Goal: Transaction & Acquisition: Subscribe to service/newsletter

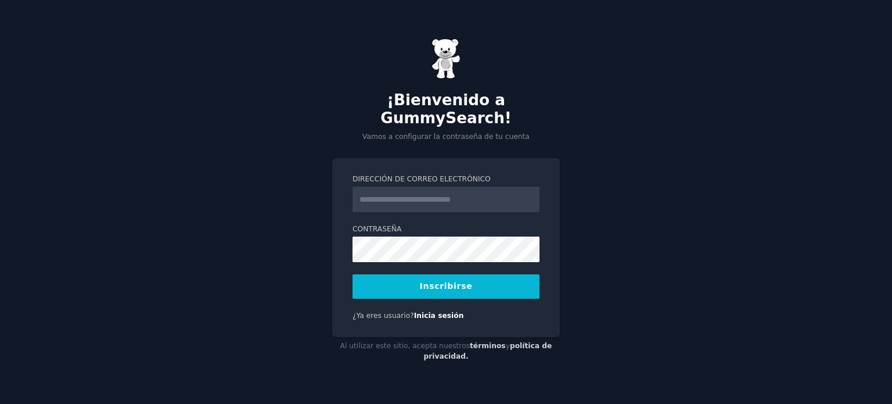
click at [469, 194] on input "Dirección de correo electrónico" at bounding box center [446, 199] width 187 height 26
click at [460, 190] on input "**********" at bounding box center [446, 199] width 187 height 26
click at [451, 197] on input "**********" at bounding box center [446, 199] width 187 height 26
type input "**********"
click at [406, 281] on button "Inscribirse" at bounding box center [446, 286] width 187 height 24
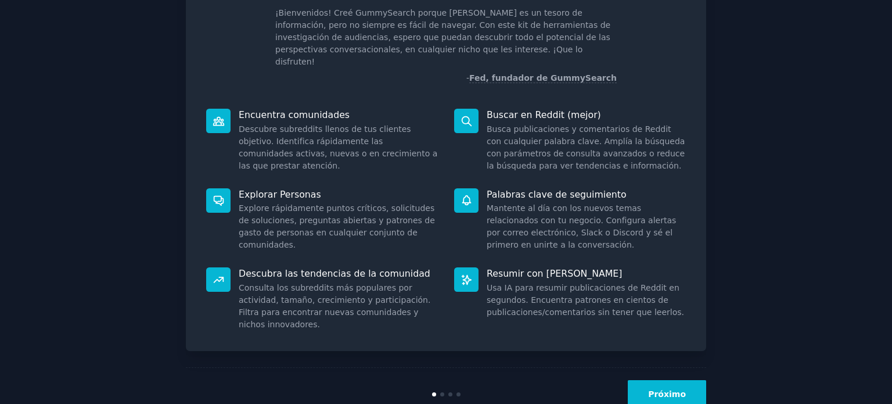
scroll to position [87, 0]
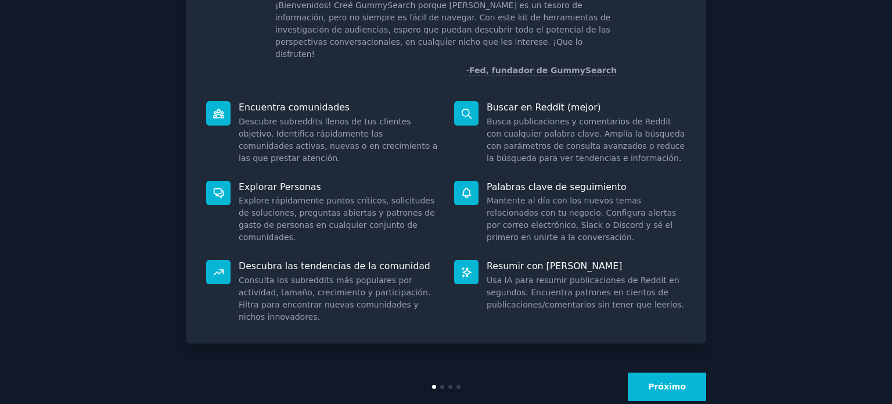
click at [670, 382] on font "Próximo" at bounding box center [667, 386] width 38 height 9
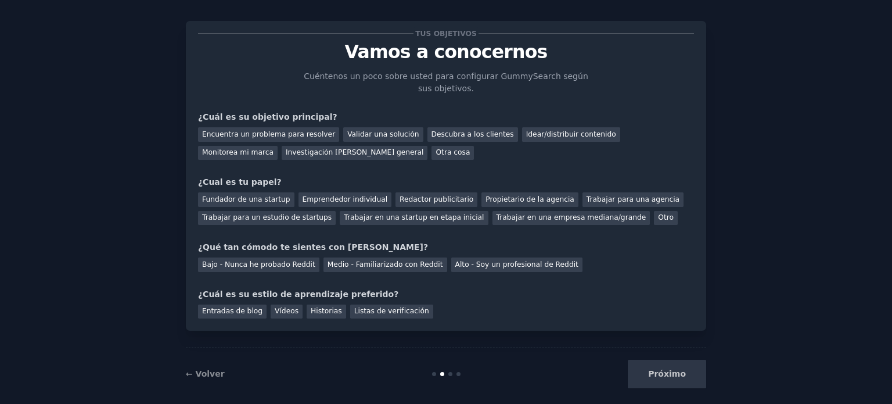
scroll to position [24, 0]
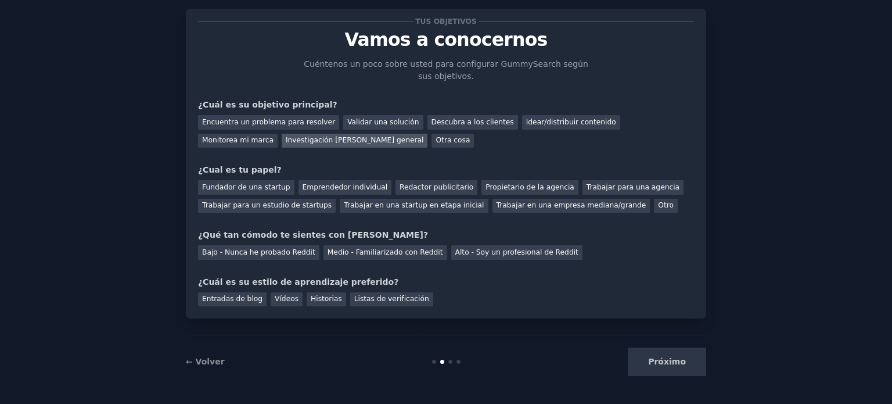
click at [286, 138] on font "Investigación de mercado general" at bounding box center [355, 140] width 138 height 8
click at [614, 213] on div "Tus objetivos Vamos a conocernos Cuéntenos un poco sobre usted para configurar …" at bounding box center [446, 163] width 496 height 285
click at [658, 206] on font "Otro" at bounding box center [666, 205] width 16 height 8
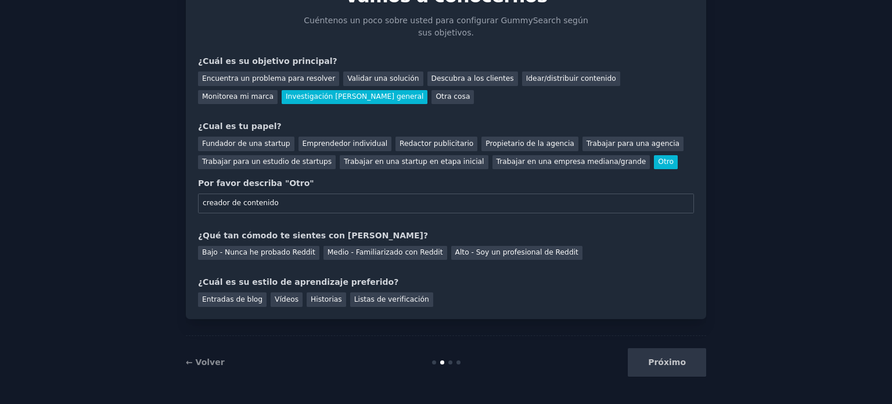
type input "creador de contenido"
click at [519, 223] on div "Tus objetivos Vamos a conocernos Cuéntenos un poco sobre usted para configurar …" at bounding box center [446, 141] width 496 height 329
click at [417, 248] on font "Medio - Familiarizado con Reddit" at bounding box center [386, 252] width 116 height 8
click at [236, 297] on font "Entradas de blog" at bounding box center [232, 299] width 60 height 8
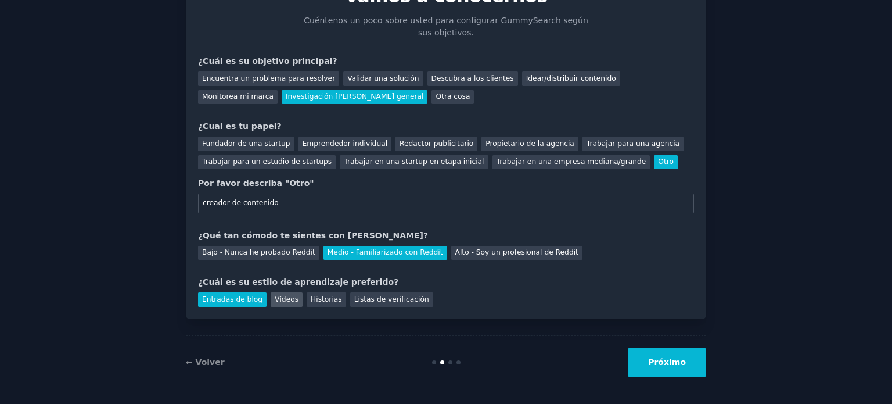
click at [271, 299] on div "Vídeos" at bounding box center [287, 299] width 32 height 15
click at [692, 363] on button "Próximo" at bounding box center [667, 362] width 78 height 28
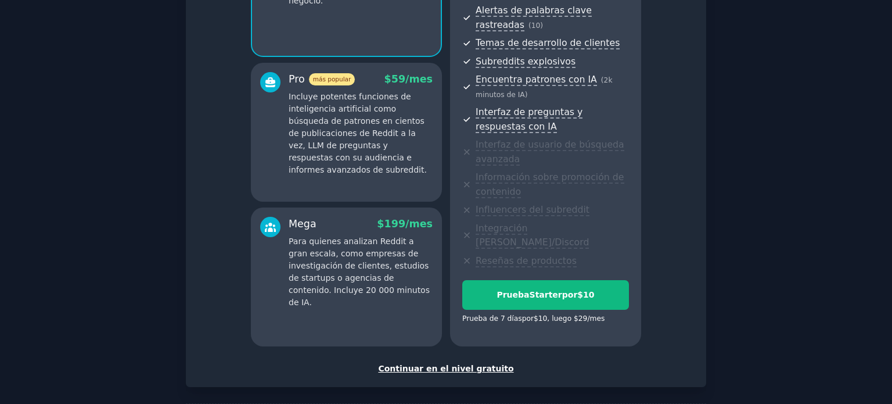
scroll to position [224, 0]
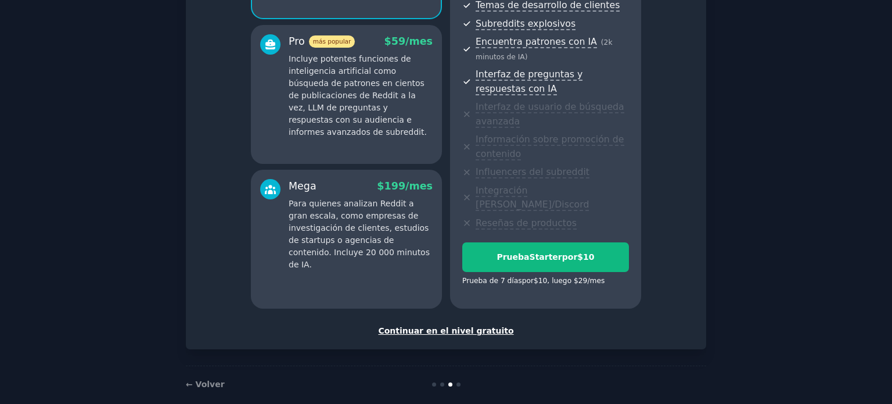
click at [461, 326] on font "Continuar en el nivel gratuito" at bounding box center [445, 330] width 135 height 9
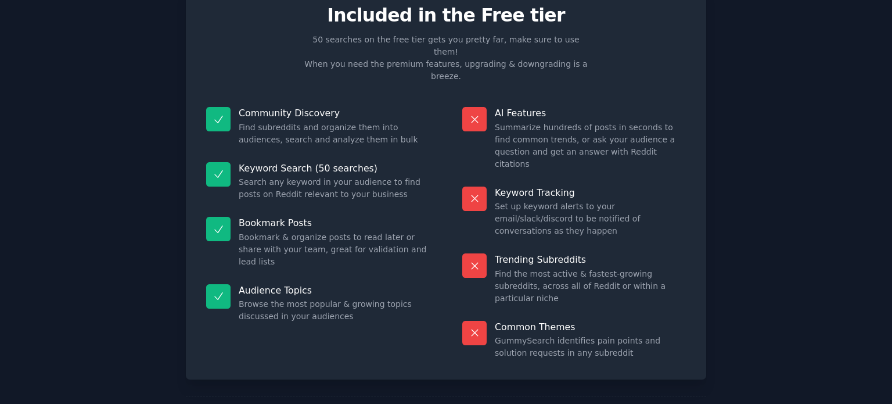
scroll to position [85, 0]
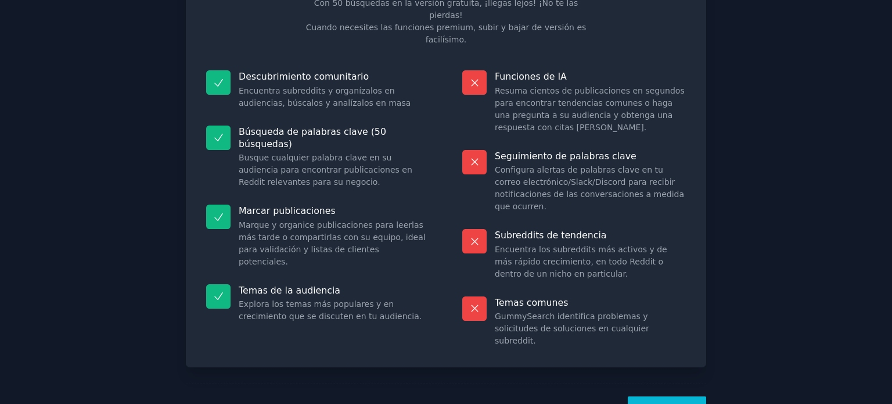
click at [663, 403] on font "¡Vamos!" at bounding box center [667, 409] width 38 height 9
